Goal: Transaction & Acquisition: Purchase product/service

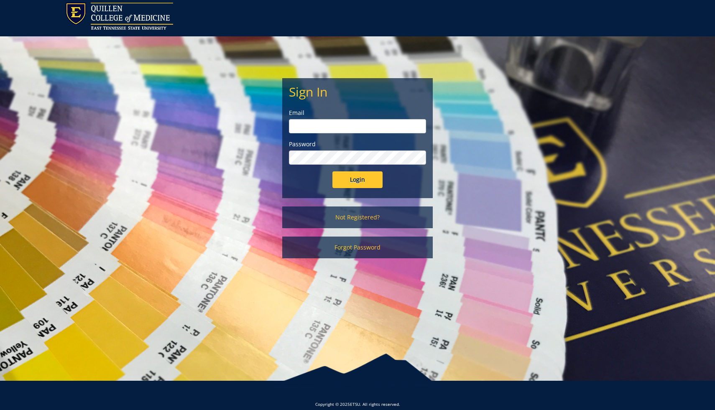
scroll to position [31, 0]
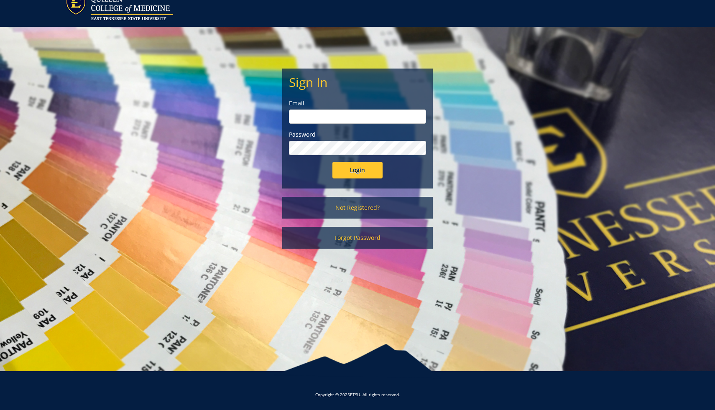
click at [364, 118] on input "email" at bounding box center [357, 117] width 137 height 14
type input "yangc3@etsu.edu"
click at [332, 162] on input "Login" at bounding box center [357, 170] width 50 height 17
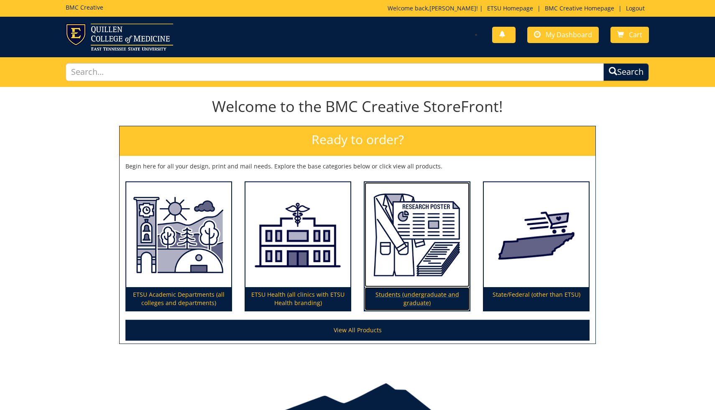
click at [422, 235] on img at bounding box center [417, 234] width 105 height 105
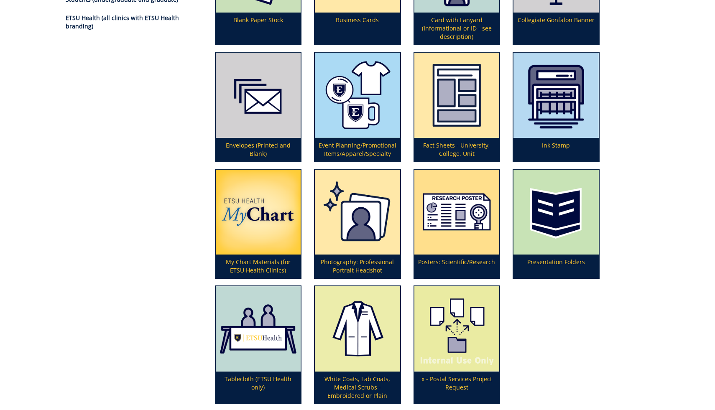
scroll to position [188, 0]
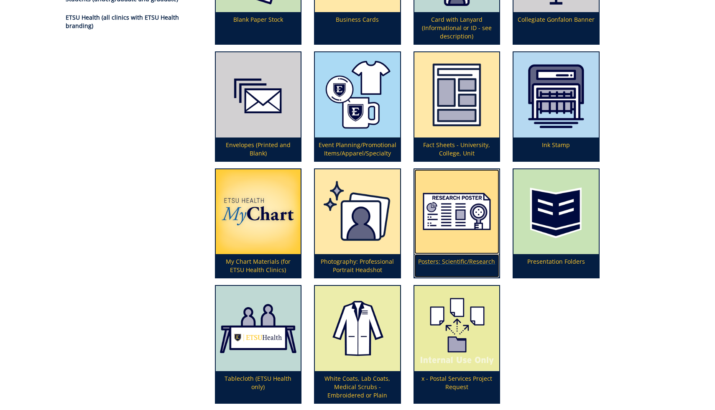
click at [459, 232] on img at bounding box center [456, 211] width 85 height 85
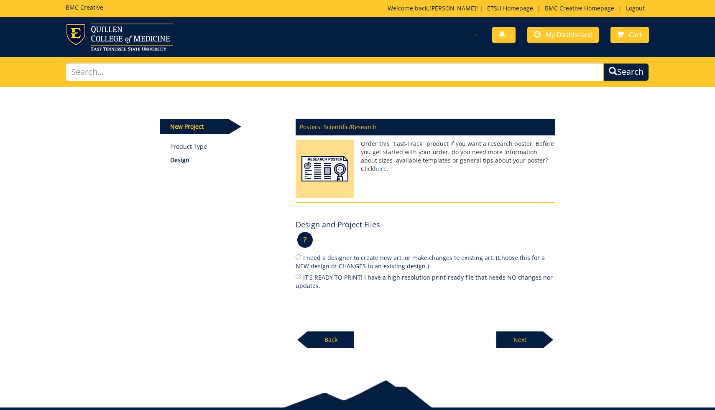
click at [295, 277] on div "Posters: Scientific/Research Order this "Fast-Track" product if you want a rese…" at bounding box center [425, 231] width 272 height 235
click at [296, 278] on input "IT'S READY TO PRINT! I have a high resolution print-ready file that needs NO ch…" at bounding box center [298, 276] width 5 height 5
radio input "true"
click at [515, 334] on p "Next" at bounding box center [519, 340] width 47 height 17
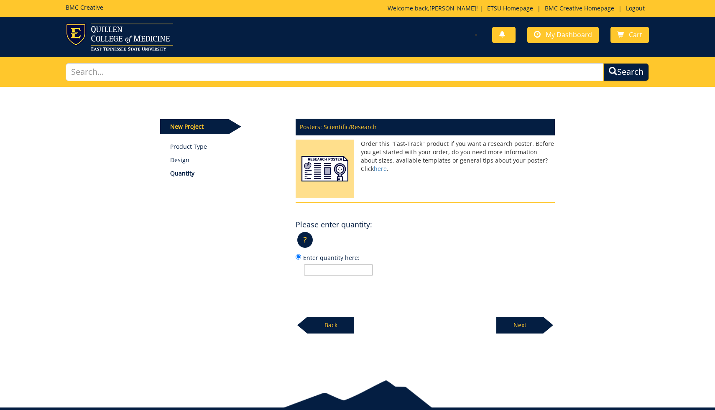
click at [326, 271] on input "Enter quantity here:" at bounding box center [338, 270] width 69 height 11
type input "1"
click at [524, 277] on div "Posters: Scientific/Research Order this "Fast-Track" product if you want a rese…" at bounding box center [425, 224] width 272 height 220
click at [526, 322] on p "Next" at bounding box center [519, 325] width 47 height 17
click at [298, 258] on input "36 x 48 (Popular Choice)" at bounding box center [298, 256] width 5 height 5
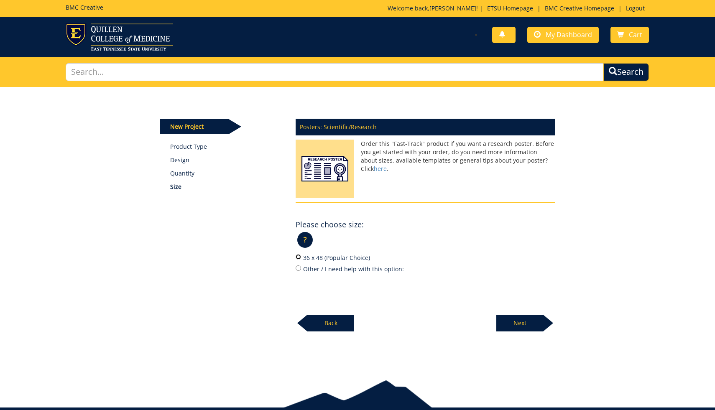
radio input "true"
click at [526, 318] on p "Next" at bounding box center [519, 323] width 47 height 17
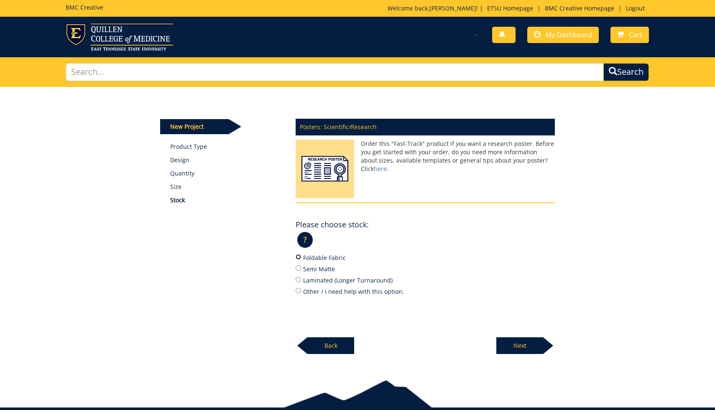
click at [298, 258] on input "Foldable Fabric" at bounding box center [298, 256] width 5 height 5
radio input "true"
click at [518, 342] on p "Next" at bounding box center [519, 345] width 47 height 17
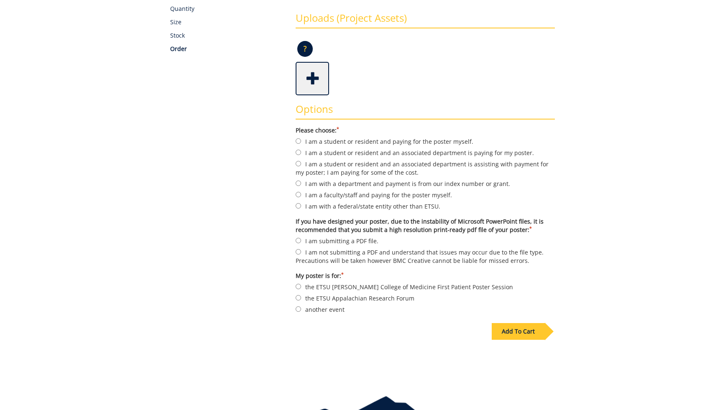
scroll to position [195, 0]
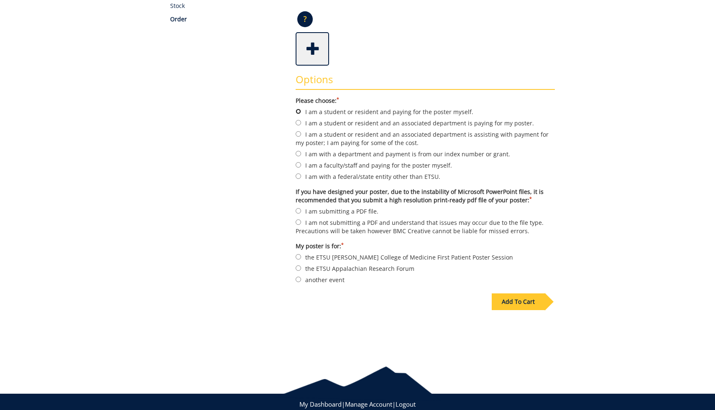
click at [296, 112] on input "I am a student or resident and paying for the poster myself." at bounding box center [298, 111] width 5 height 5
radio input "true"
click at [259, 131] on div "Some kind of message here. New Project Product Type Design Quantity Size Stock …" at bounding box center [358, 122] width 408 height 460
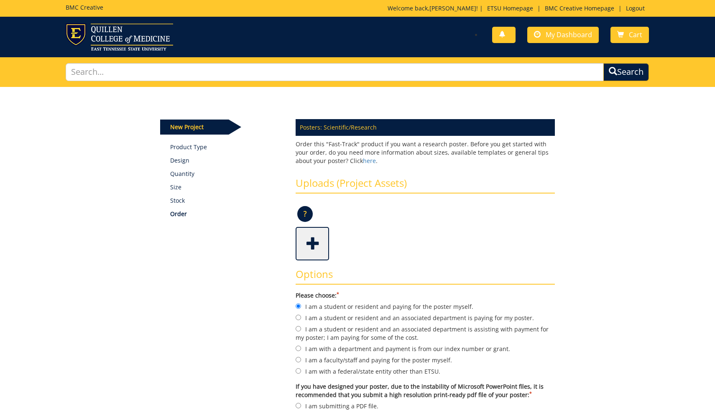
scroll to position [68, 0]
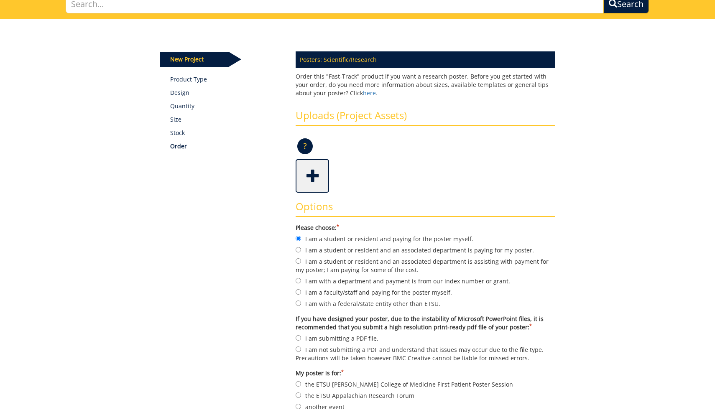
click at [311, 183] on span at bounding box center [312, 175] width 33 height 29
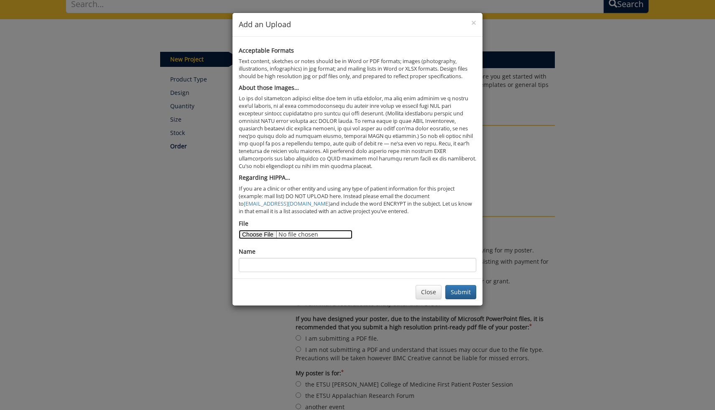
click at [258, 232] on input "File" at bounding box center [296, 234] width 114 height 9
type input "C:\fakepath\Immunotherapy Induced MG Case Report Final Poster.pdf"
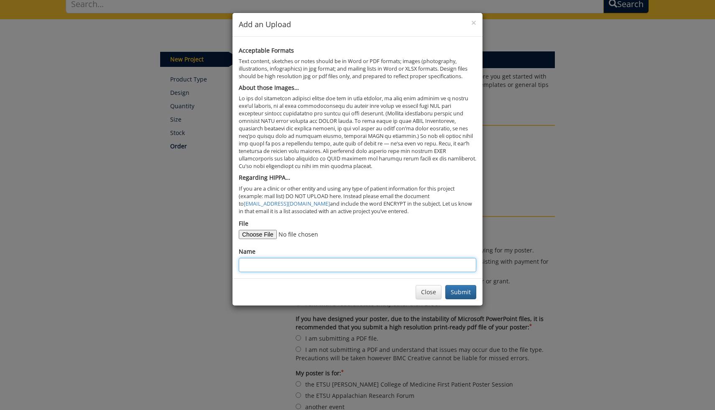
click at [329, 266] on input "Name" at bounding box center [357, 265] width 237 height 14
type input "Cindy Yang"
click at [457, 289] on button "Submit" at bounding box center [460, 292] width 31 height 14
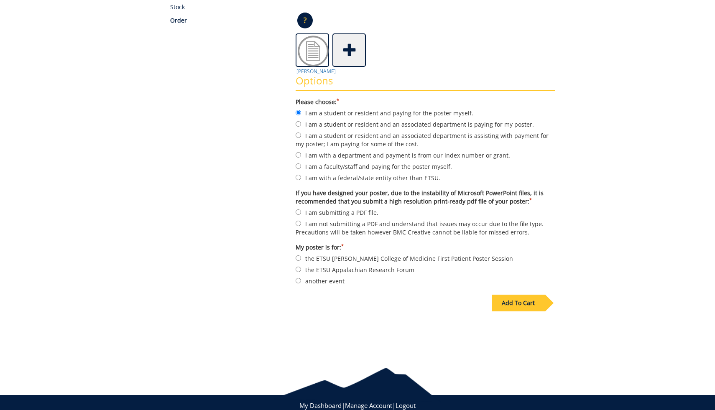
scroll to position [198, 0]
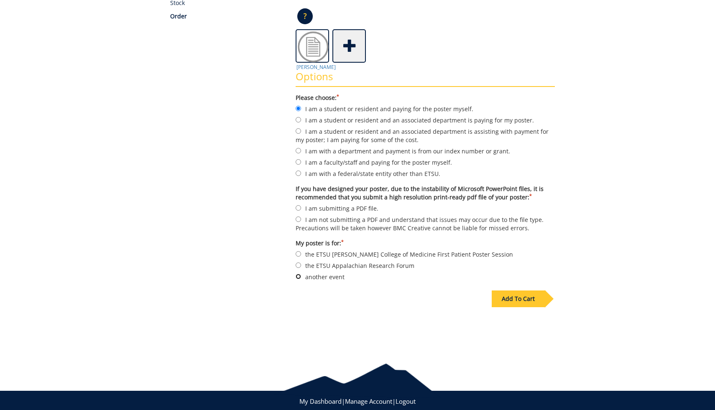
click at [299, 276] on input "another event" at bounding box center [298, 276] width 5 height 5
radio input "true"
click at [518, 302] on div "Add To Cart" at bounding box center [518, 299] width 53 height 17
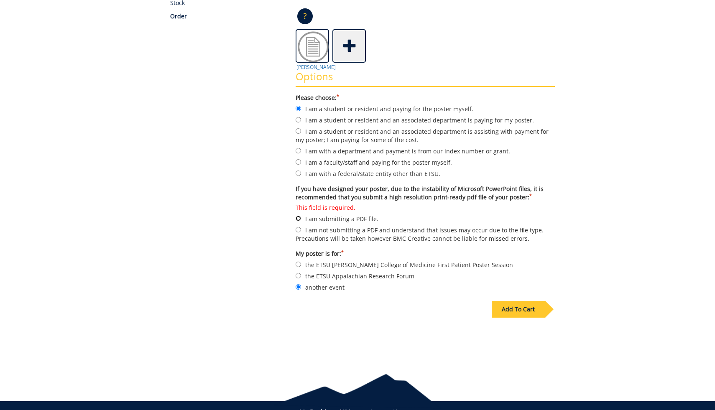
click at [298, 216] on input "This field is required. I am submitting a PDF file." at bounding box center [298, 218] width 5 height 5
radio input "true"
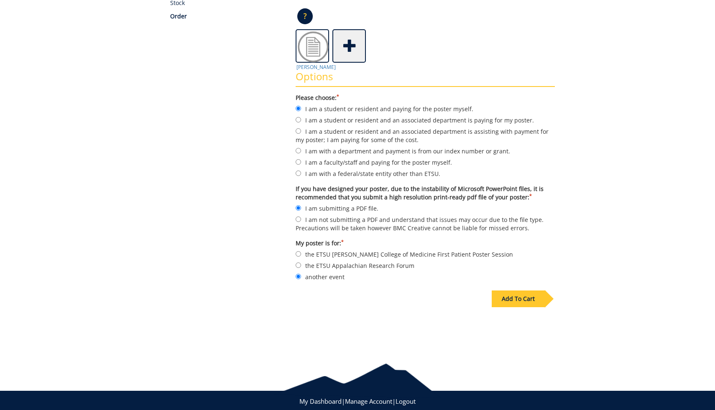
click at [448, 315] on div "Add To Cart" at bounding box center [358, 316] width 408 height 66
click at [503, 296] on div "Add To Cart" at bounding box center [518, 299] width 53 height 17
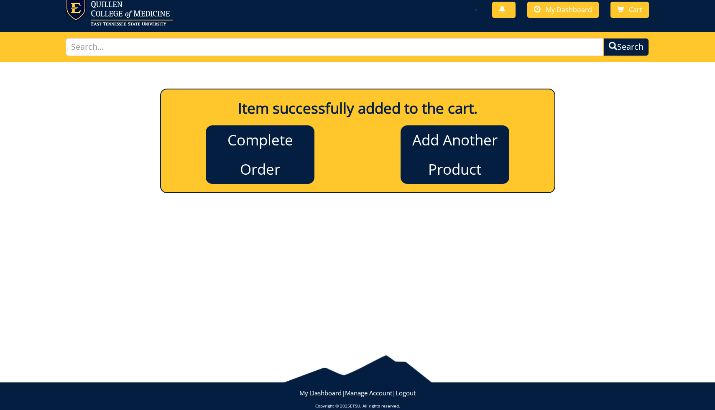
scroll to position [24, 0]
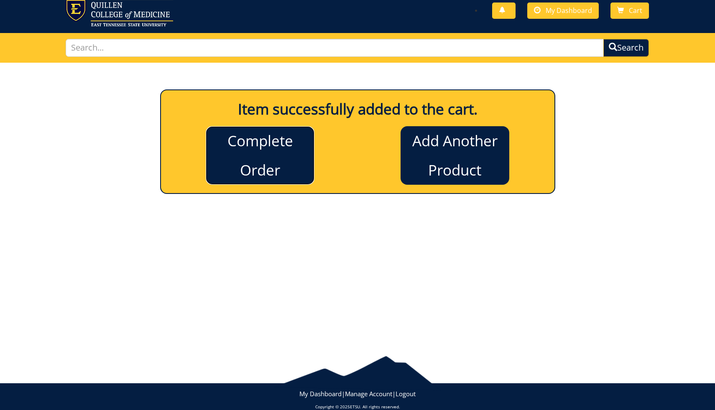
click at [267, 156] on link "Complete Order" at bounding box center [260, 155] width 109 height 59
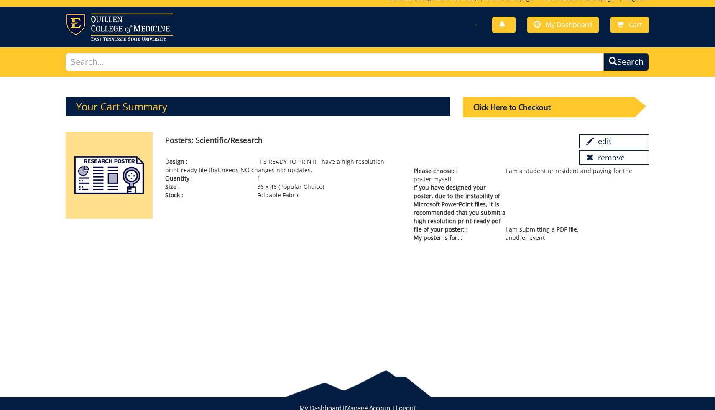
scroll to position [13, 0]
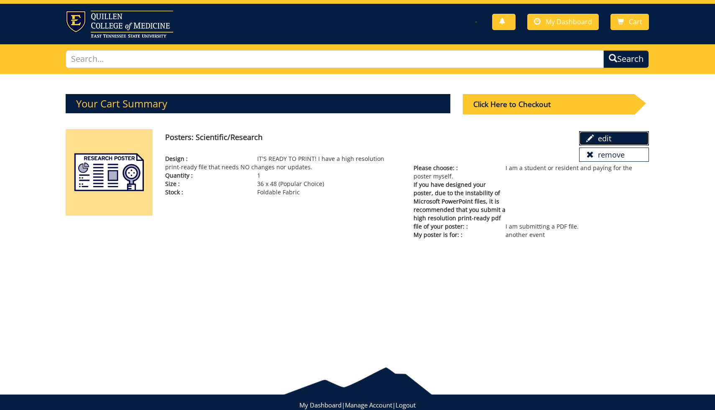
click at [613, 134] on link "edit" at bounding box center [614, 138] width 70 height 14
click at [565, 102] on div "Click Here to Checkout" at bounding box center [548, 104] width 171 height 20
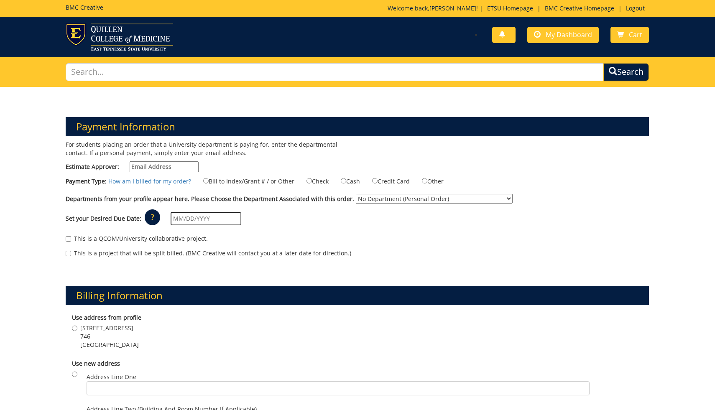
click at [174, 166] on input "Estimate Approver:" at bounding box center [164, 166] width 69 height 11
type input "[EMAIL_ADDRESS][DOMAIN_NAME]"
type input "[STREET_ADDRESS]"
type input "Apt 30"
type input "Johnson City, TN"
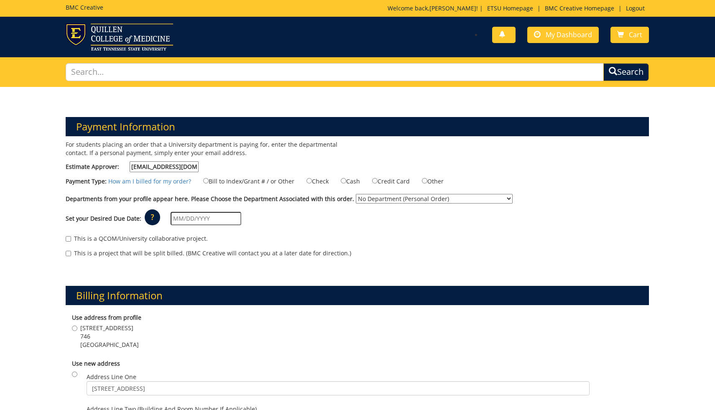
type input "37604"
click at [372, 181] on input "Credit Card" at bounding box center [374, 180] width 5 height 5
radio input "true"
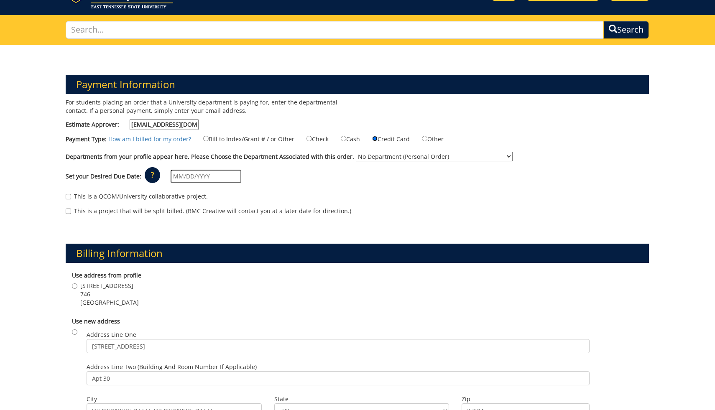
scroll to position [46, 0]
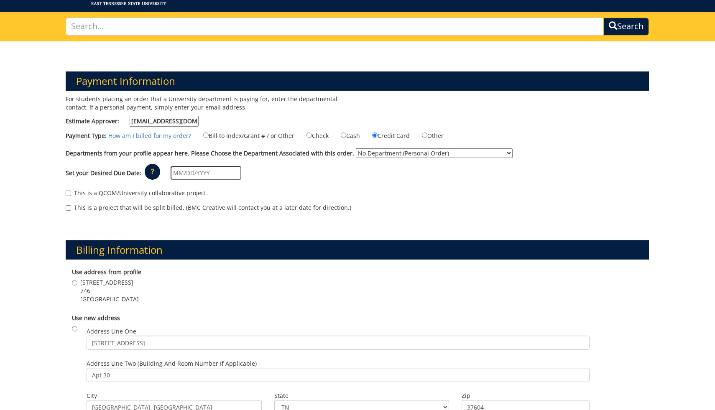
click at [209, 171] on input "text" at bounding box center [206, 172] width 71 height 13
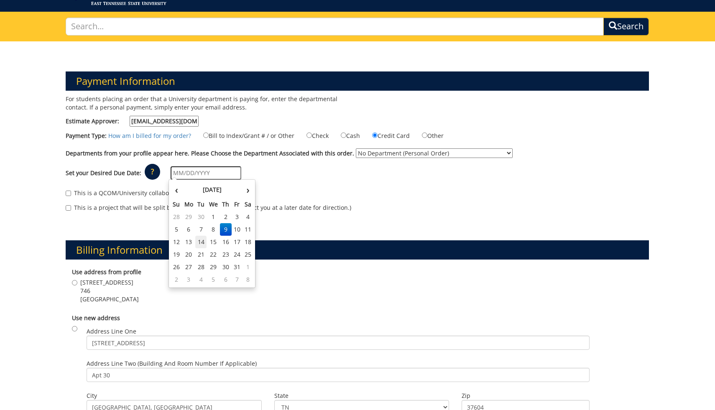
click at [202, 242] on td "14" at bounding box center [201, 242] width 12 height 13
type input "10/14/2025"
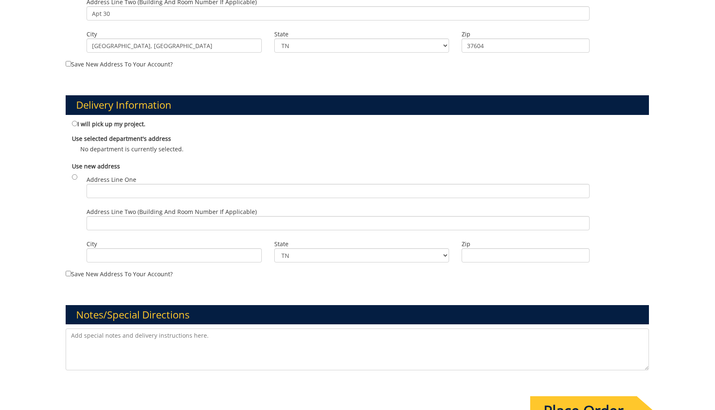
scroll to position [427, 0]
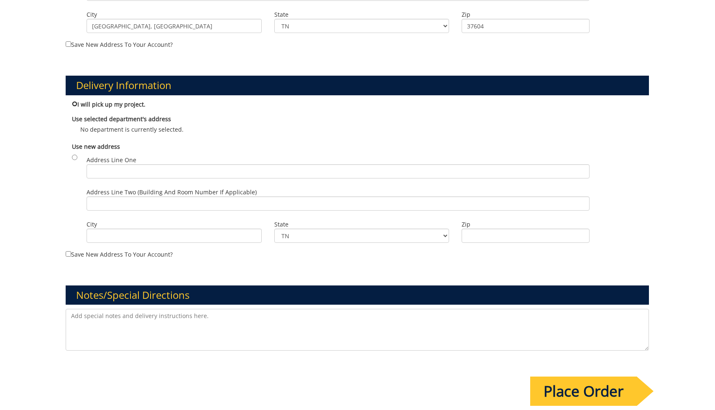
click at [74, 104] on input "I will pick up my project." at bounding box center [74, 103] width 5 height 5
radio input "true"
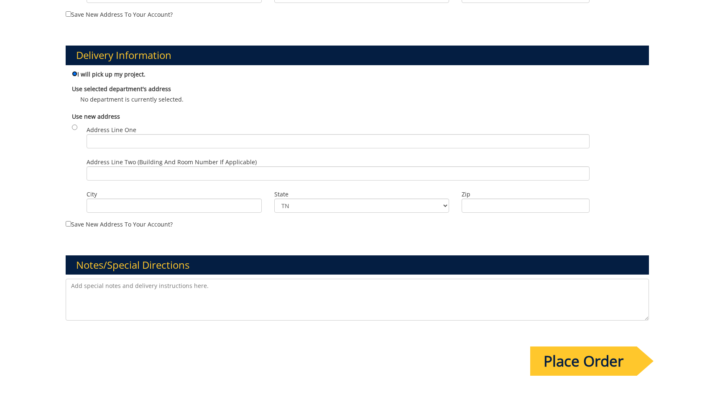
scroll to position [502, 0]
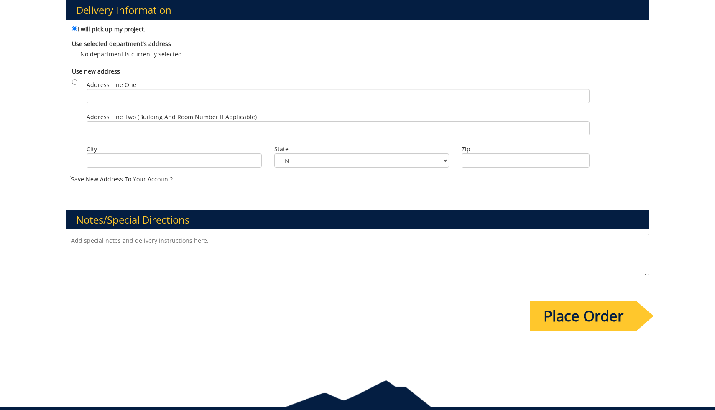
click at [345, 260] on textarea at bounding box center [357, 255] width 583 height 42
type textarea "I"
click at [203, 246] on textarea "Hello, I'd like to rapid order this, if possible! I will be attending the TCP C…" at bounding box center [357, 255] width 583 height 42
click at [189, 240] on textarea "Hello, I'd like to rapid order this, if possible! I will be attending the TCP C…" at bounding box center [357, 255] width 583 height 42
click at [522, 239] on textarea "Hello, I'd like to rapid order this, if possible, please! I will be attending t…" at bounding box center [357, 255] width 583 height 42
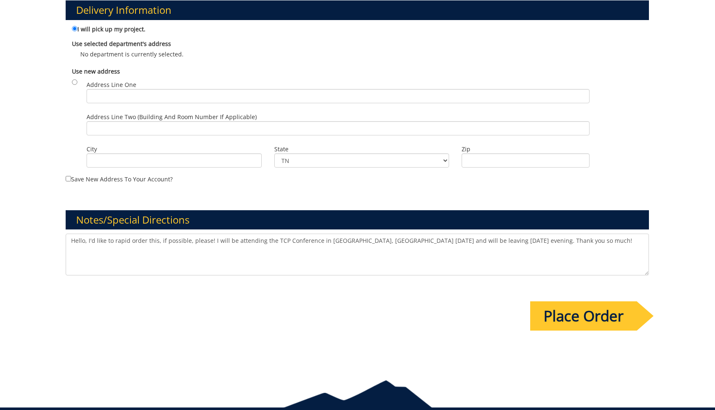
type textarea "Hello, I'd like to rapid order this, if possible, please! I will be attending t…"
click at [614, 316] on input "Place Order" at bounding box center [583, 315] width 107 height 29
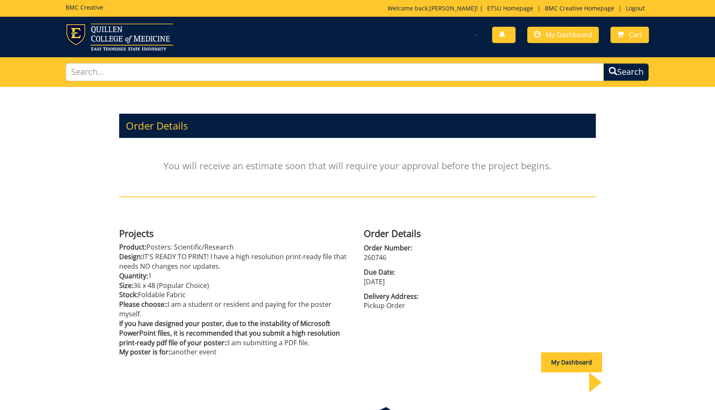
scroll to position [43, 0]
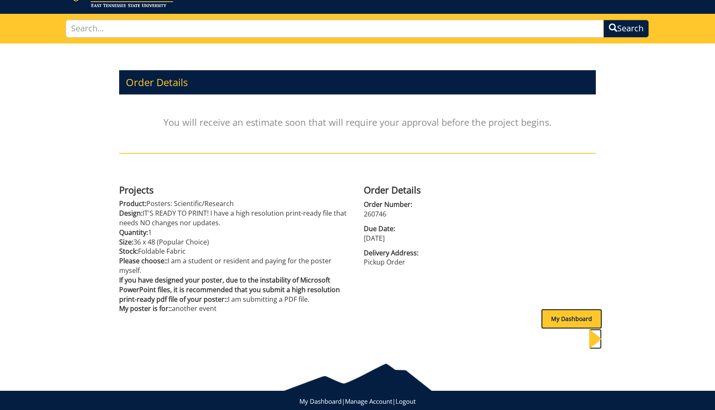
click at [556, 319] on div "My Dashboard" at bounding box center [571, 319] width 61 height 20
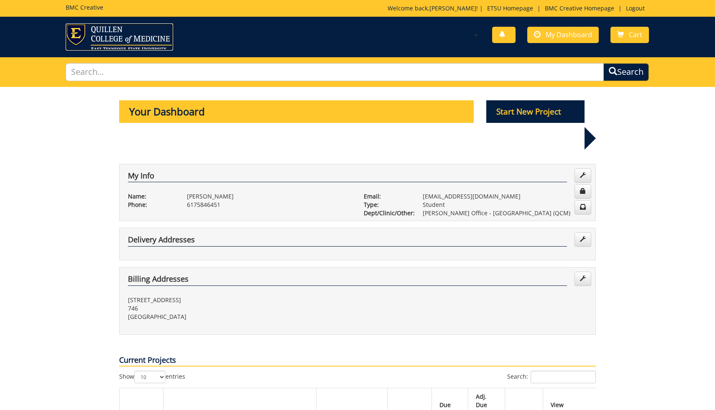
click at [115, 32] on img at bounding box center [119, 36] width 107 height 27
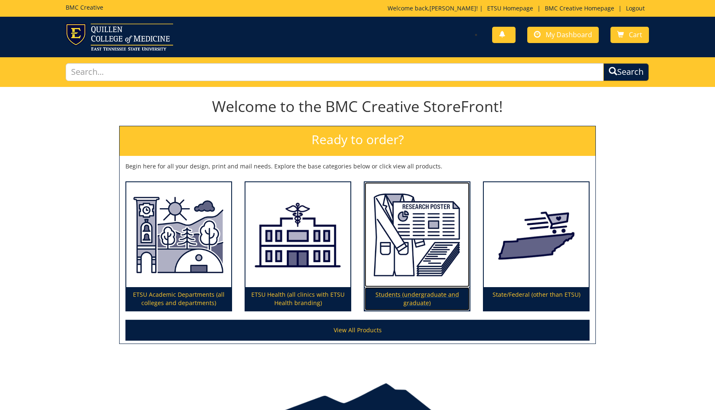
click at [429, 279] on img at bounding box center [417, 234] width 105 height 105
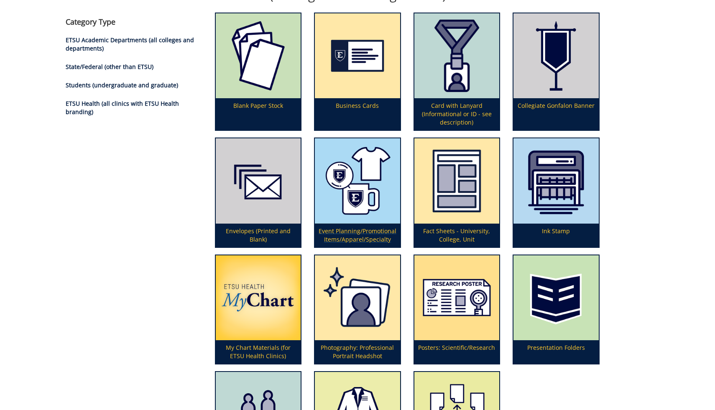
scroll to position [263, 0]
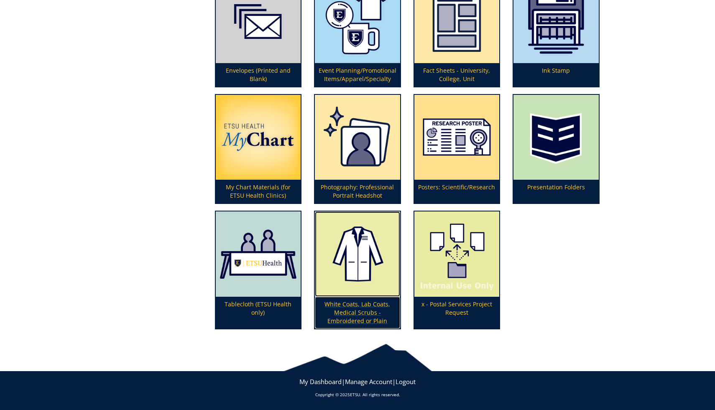
click at [358, 295] on img at bounding box center [357, 254] width 85 height 85
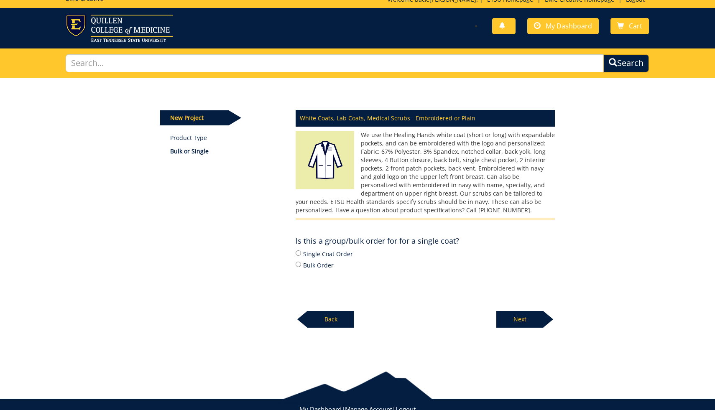
scroll to position [11, 0]
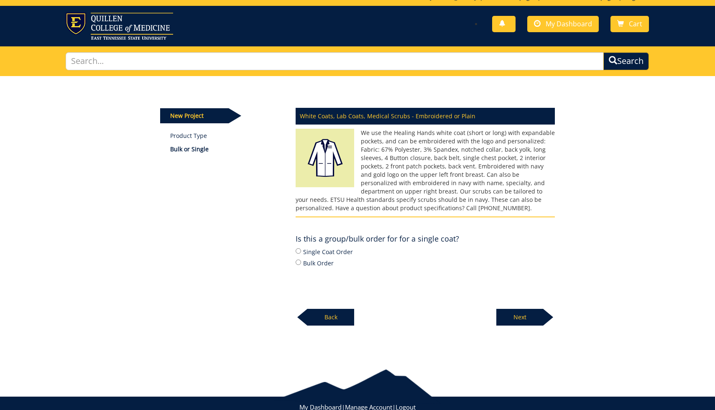
click at [255, 217] on div "New Project Product Type Bulk or Single White Coats, Lab Coats, Medical Scrubs …" at bounding box center [358, 201] width 408 height 250
